Goal: Task Accomplishment & Management: Use online tool/utility

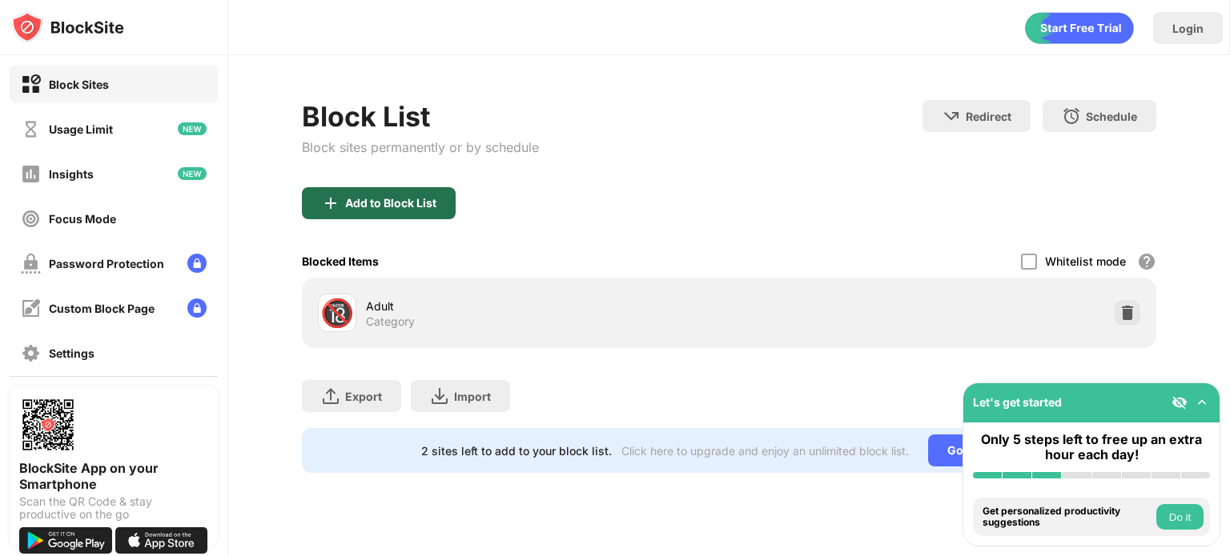
click at [443, 201] on div "Add to Block List" at bounding box center [379, 203] width 154 height 32
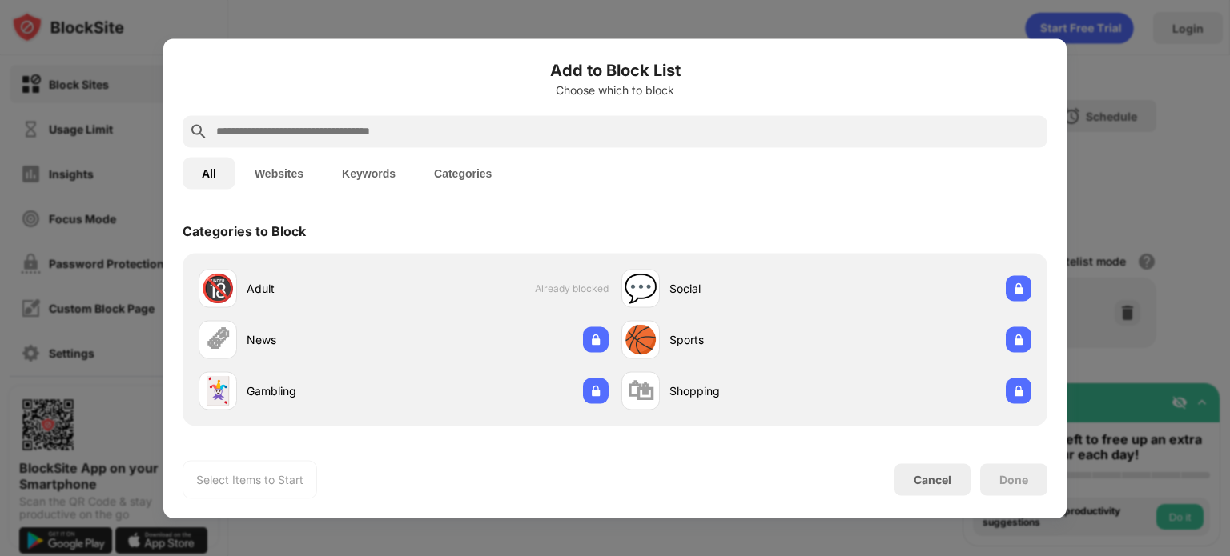
click at [451, 123] on input "text" at bounding box center [628, 131] width 826 height 19
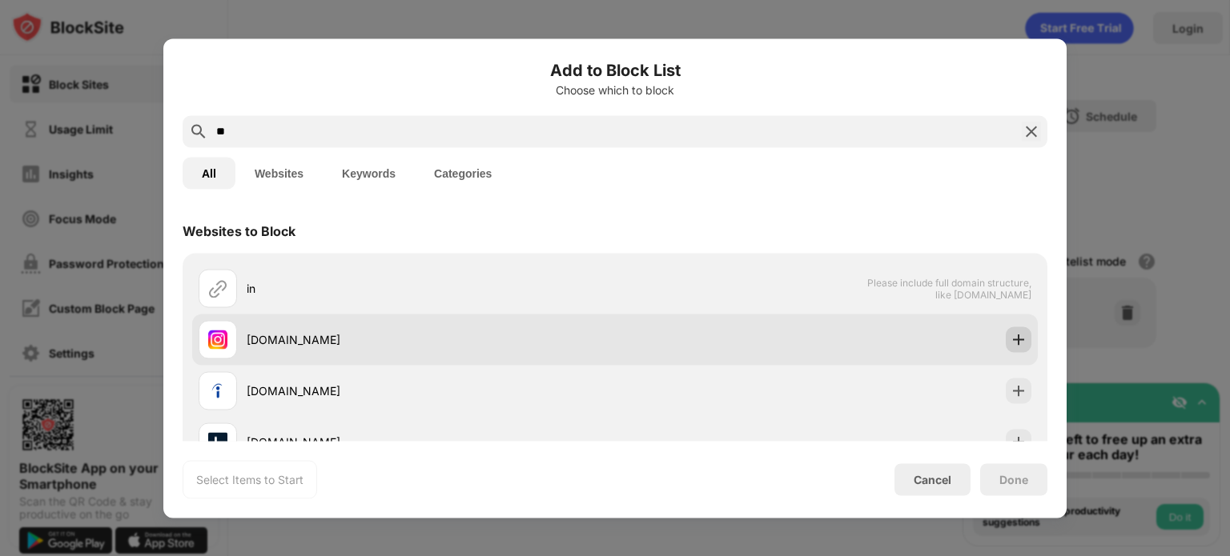
type input "**"
click at [1009, 348] on div at bounding box center [1018, 340] width 26 height 26
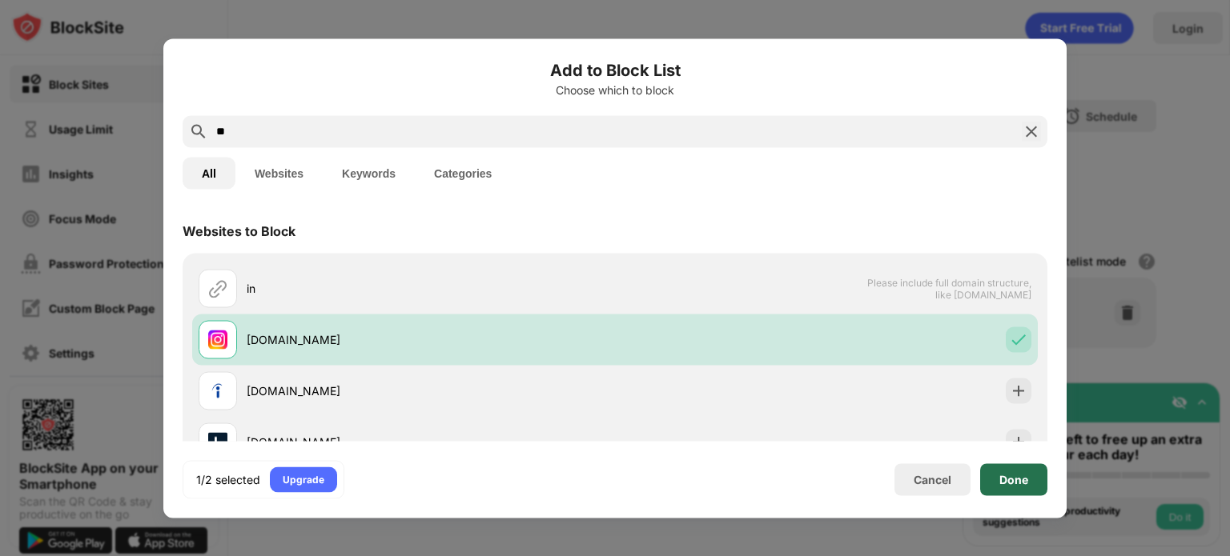
click at [1013, 492] on div "Done" at bounding box center [1013, 480] width 67 height 32
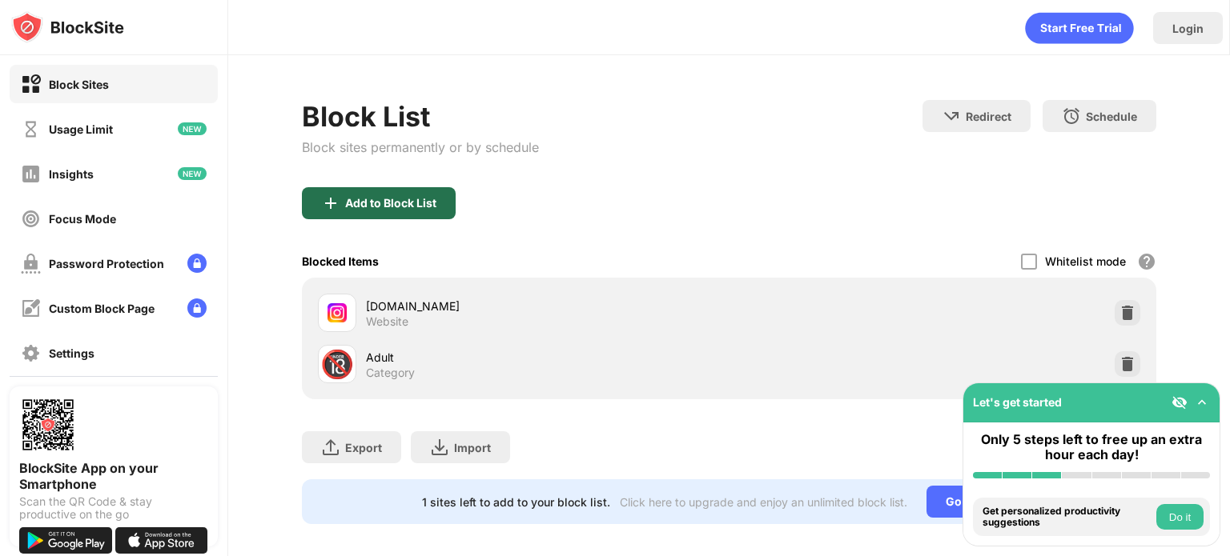
click at [441, 209] on div "Add to Block List" at bounding box center [379, 203] width 154 height 32
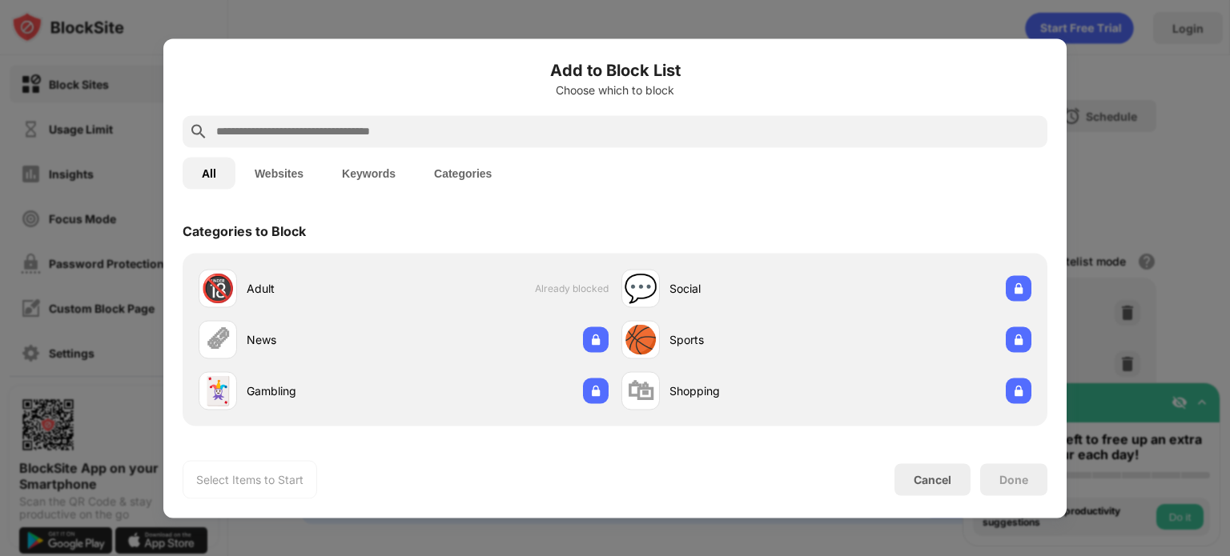
click at [376, 140] on input "text" at bounding box center [628, 131] width 826 height 19
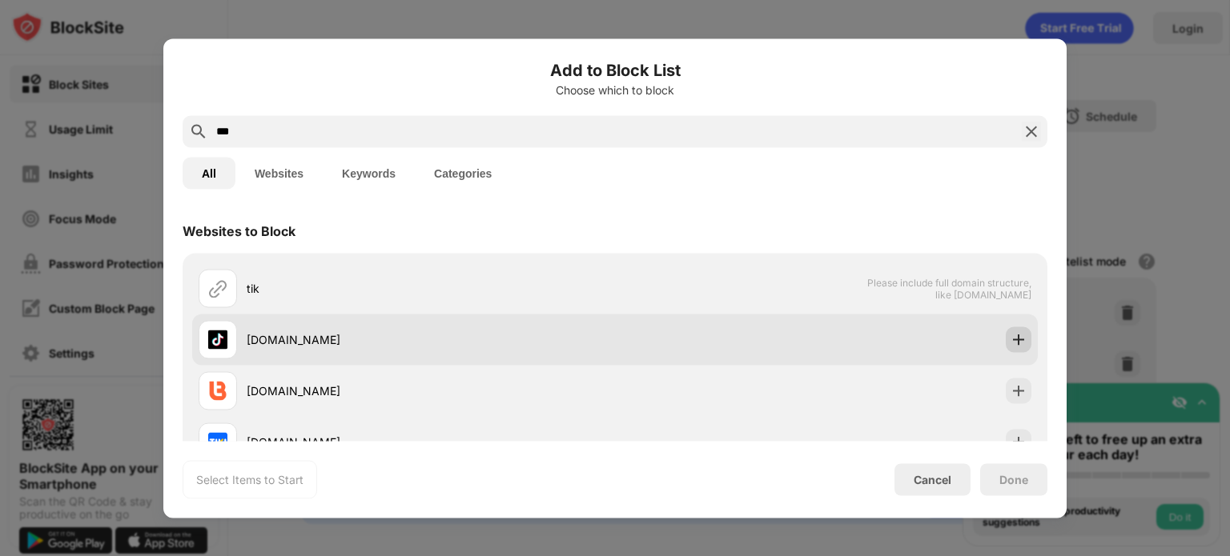
type input "***"
click at [1010, 342] on img at bounding box center [1018, 339] width 16 height 16
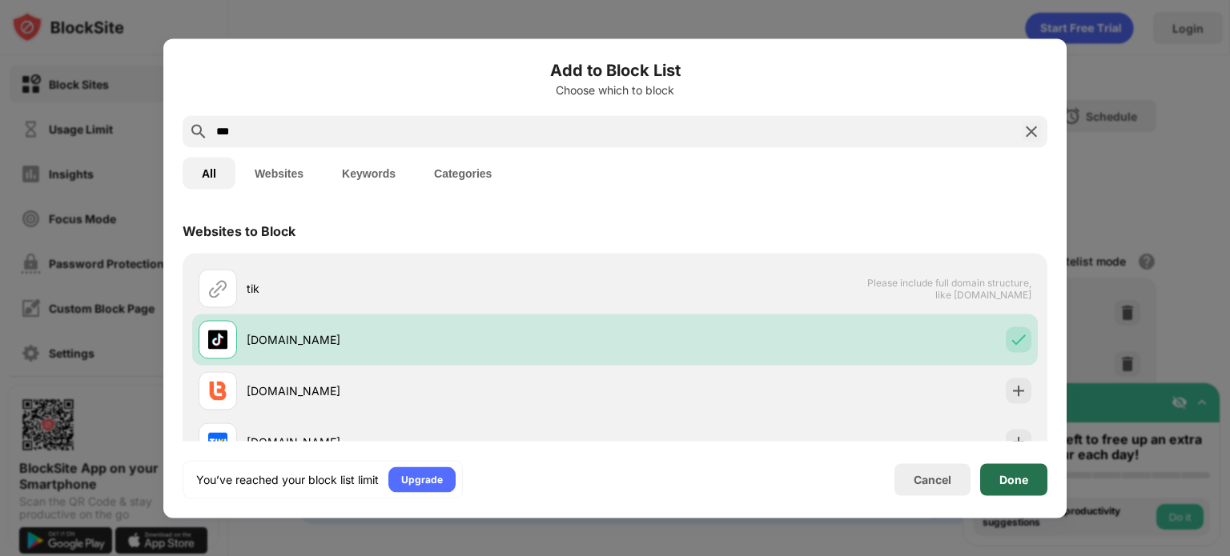
click at [1009, 480] on div "Done" at bounding box center [1013, 479] width 29 height 13
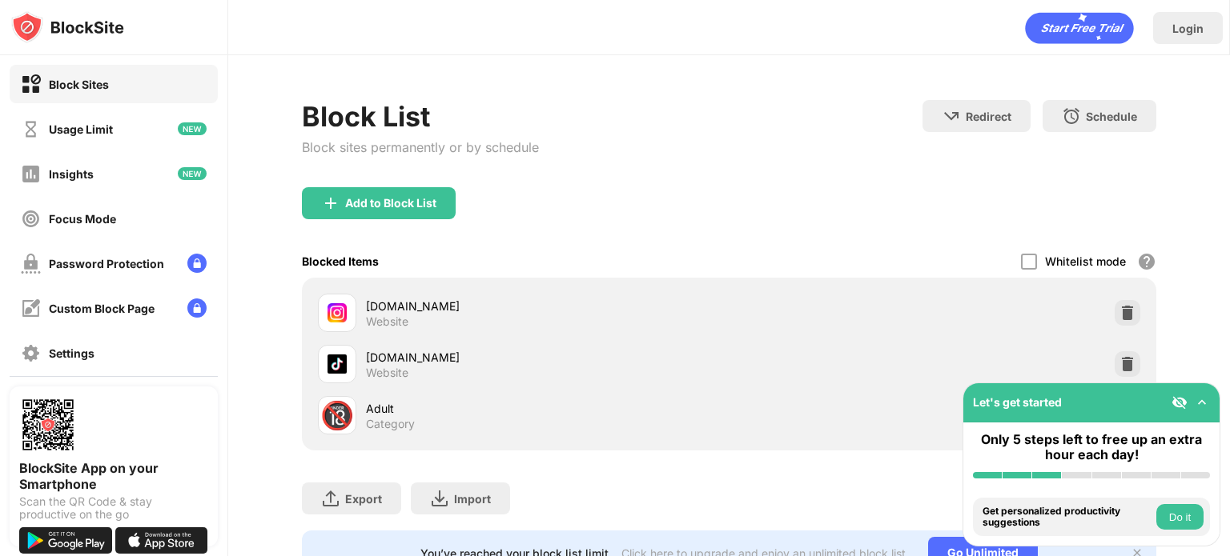
click at [1009, 480] on div "Only 5 steps left to free up an extra hour each day!" at bounding box center [1091, 456] width 256 height 66
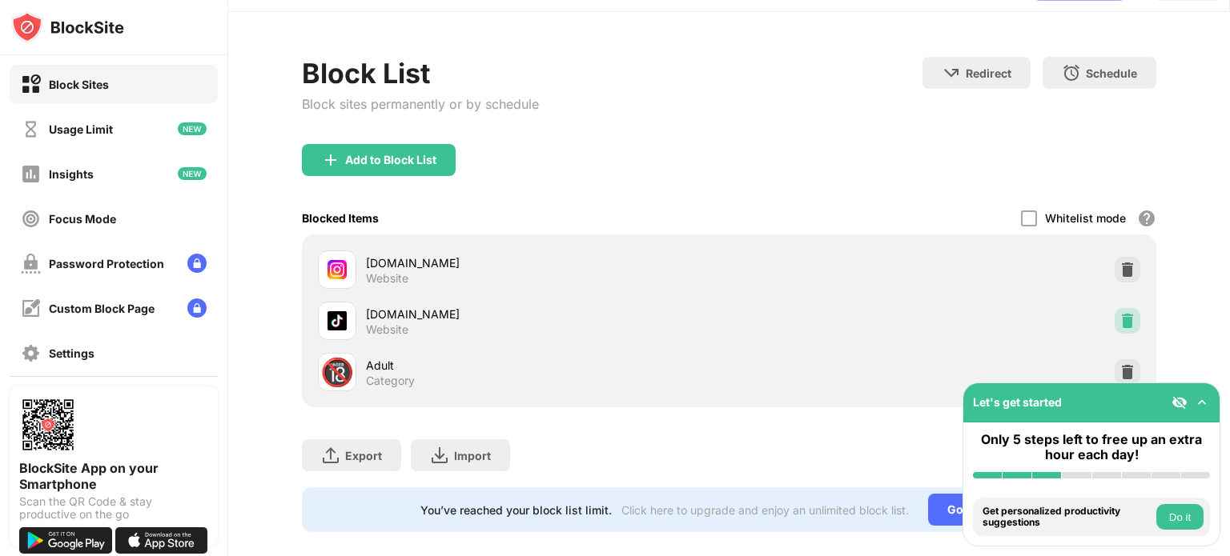
click at [1116, 330] on div at bounding box center [1127, 321] width 26 height 26
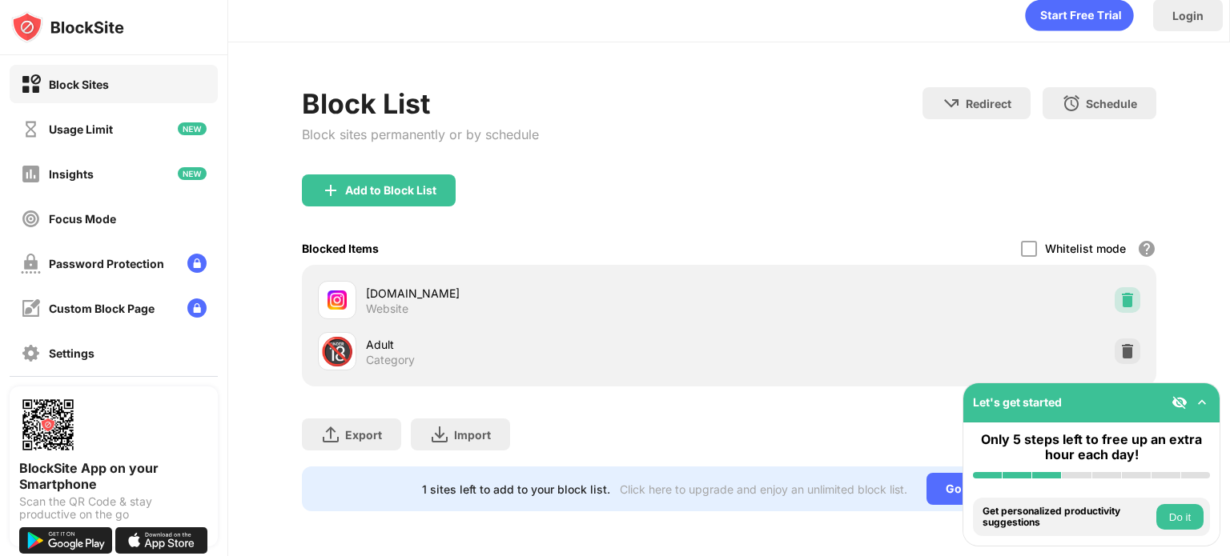
click at [1119, 292] on img at bounding box center [1127, 300] width 16 height 16
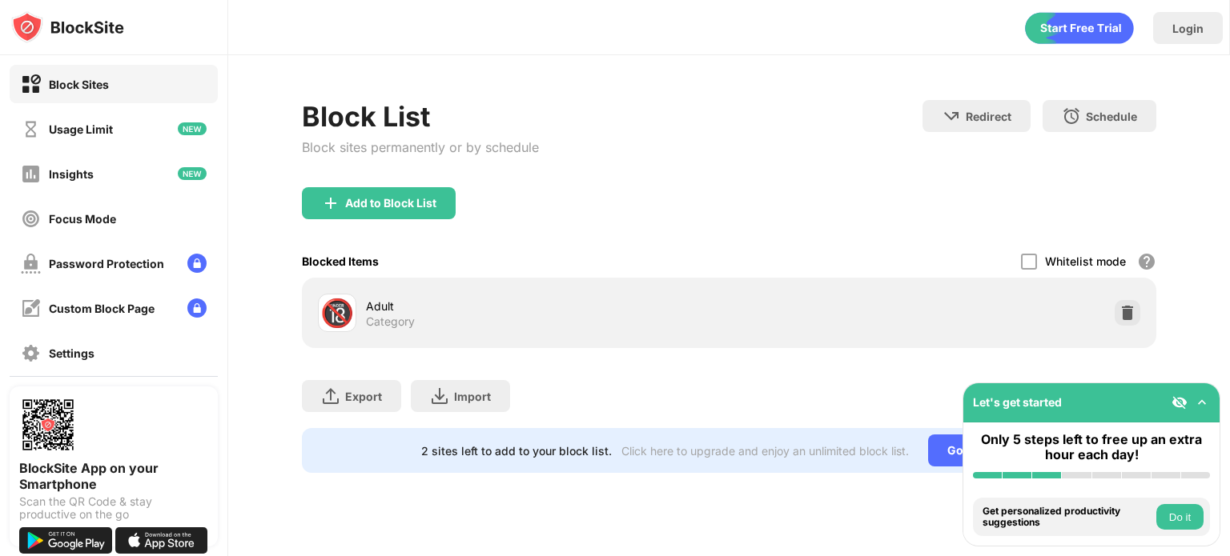
scroll to position [0, 0]
